Goal: Download file/media

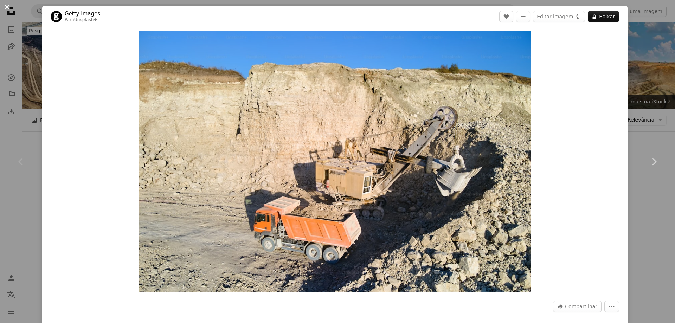
click at [7, 9] on button "An X shape" at bounding box center [7, 7] width 8 height 8
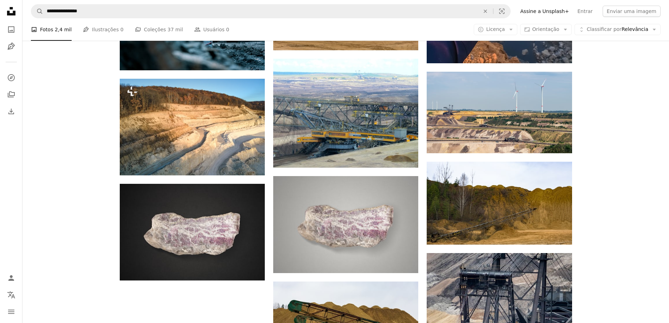
scroll to position [644, 0]
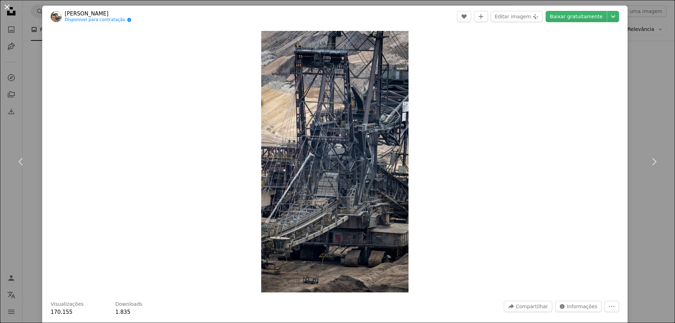
click at [7, 7] on button "An X shape" at bounding box center [7, 7] width 8 height 8
